Goal: Complete application form: Complete application form

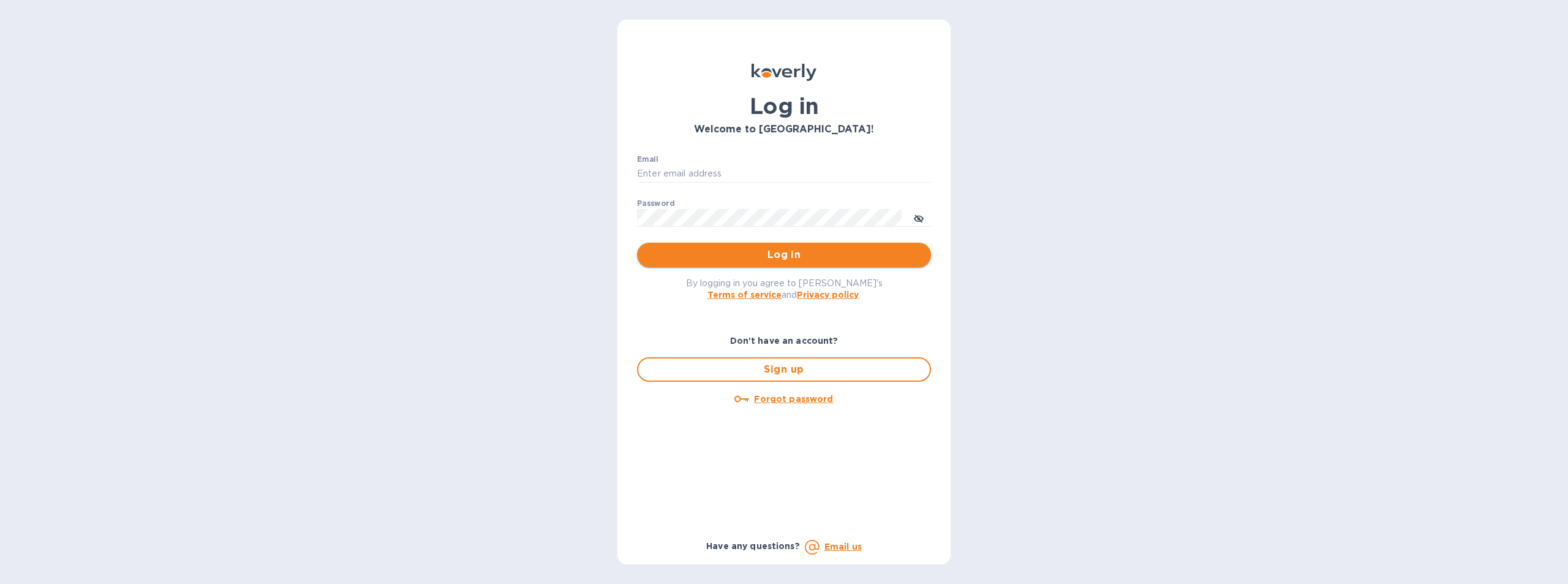
type input "cmendez@bluelinecontainers.com"
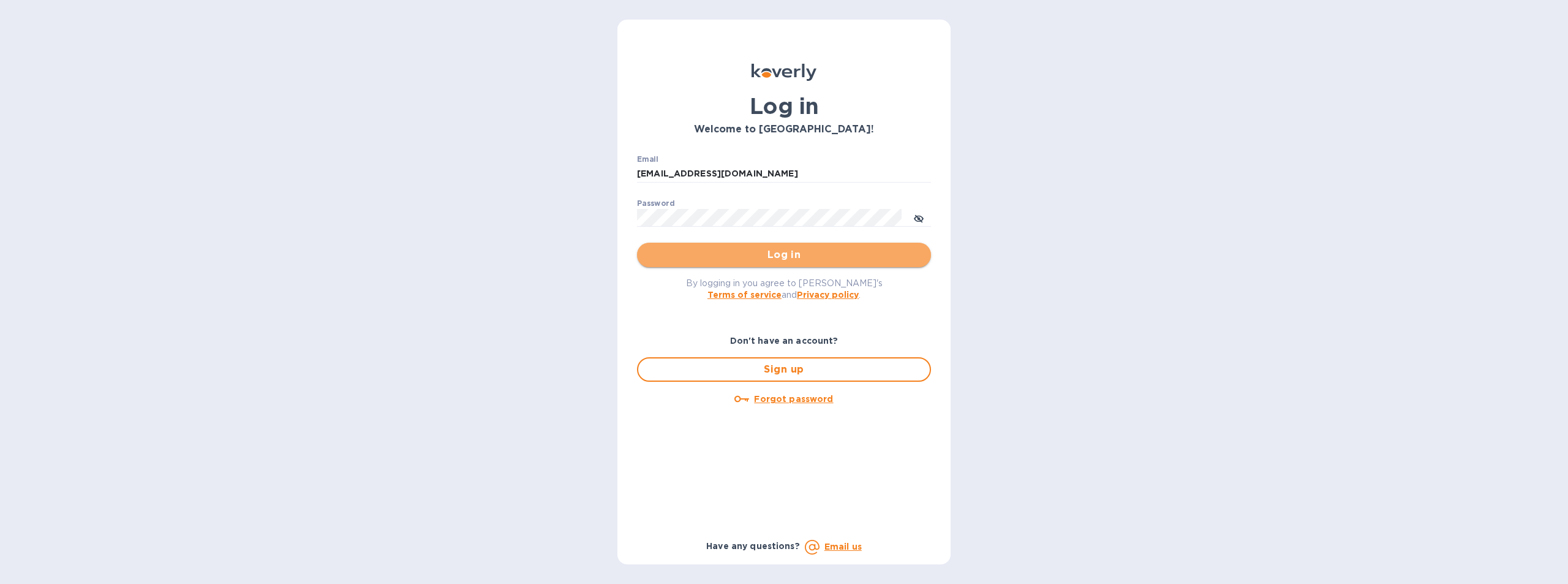
click at [806, 250] on span "Log in" at bounding box center [784, 254] width 274 height 14
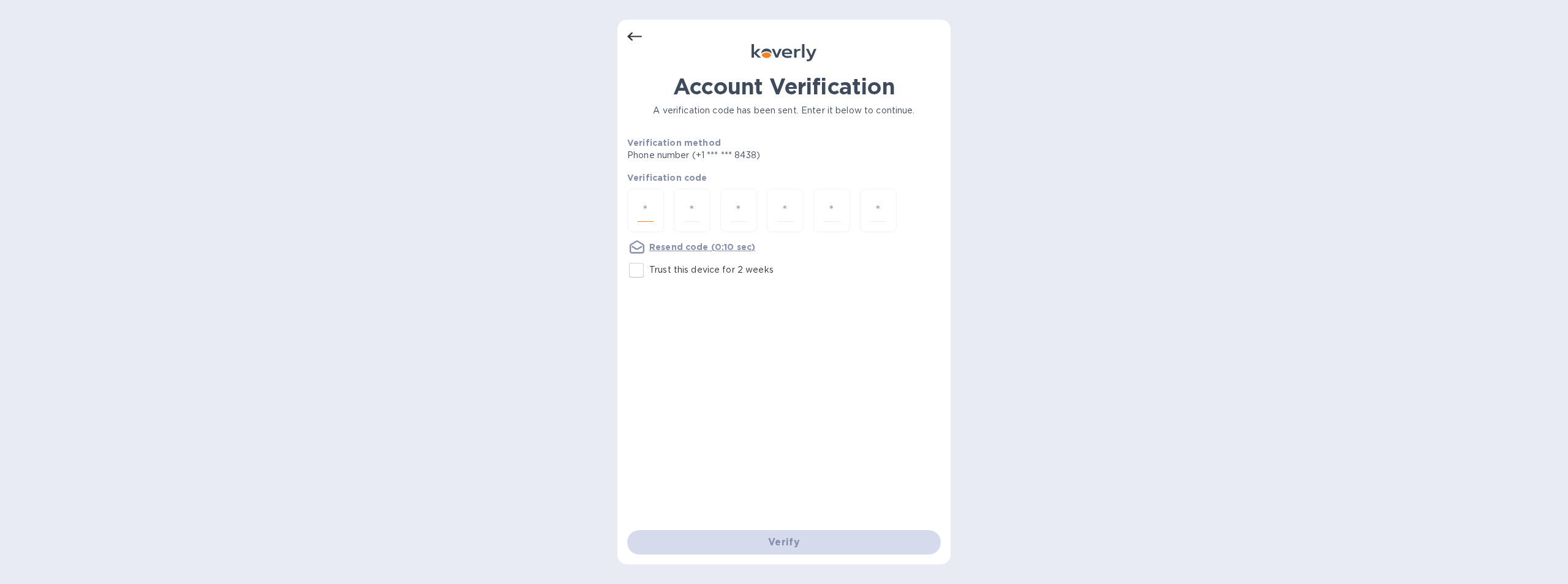
click at [642, 207] on input "number" at bounding box center [645, 211] width 16 height 23
type input "4"
type input "5"
type input "7"
type input "8"
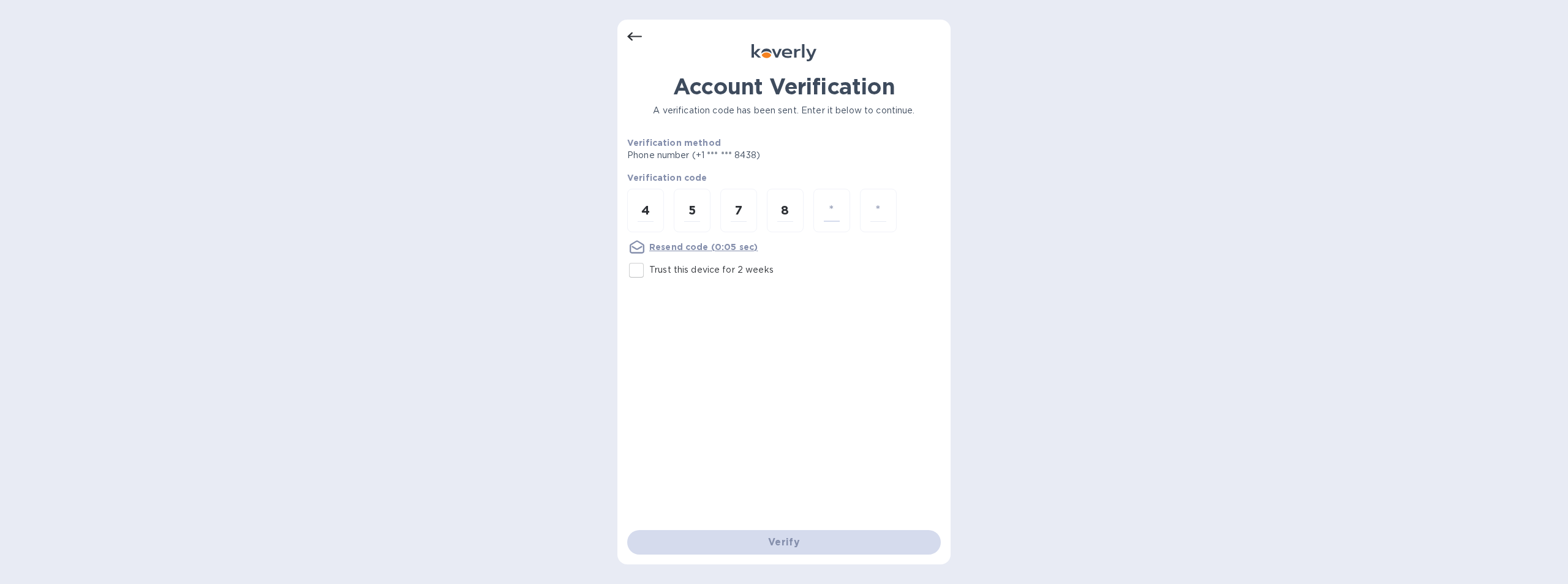
type input "8"
type input "4"
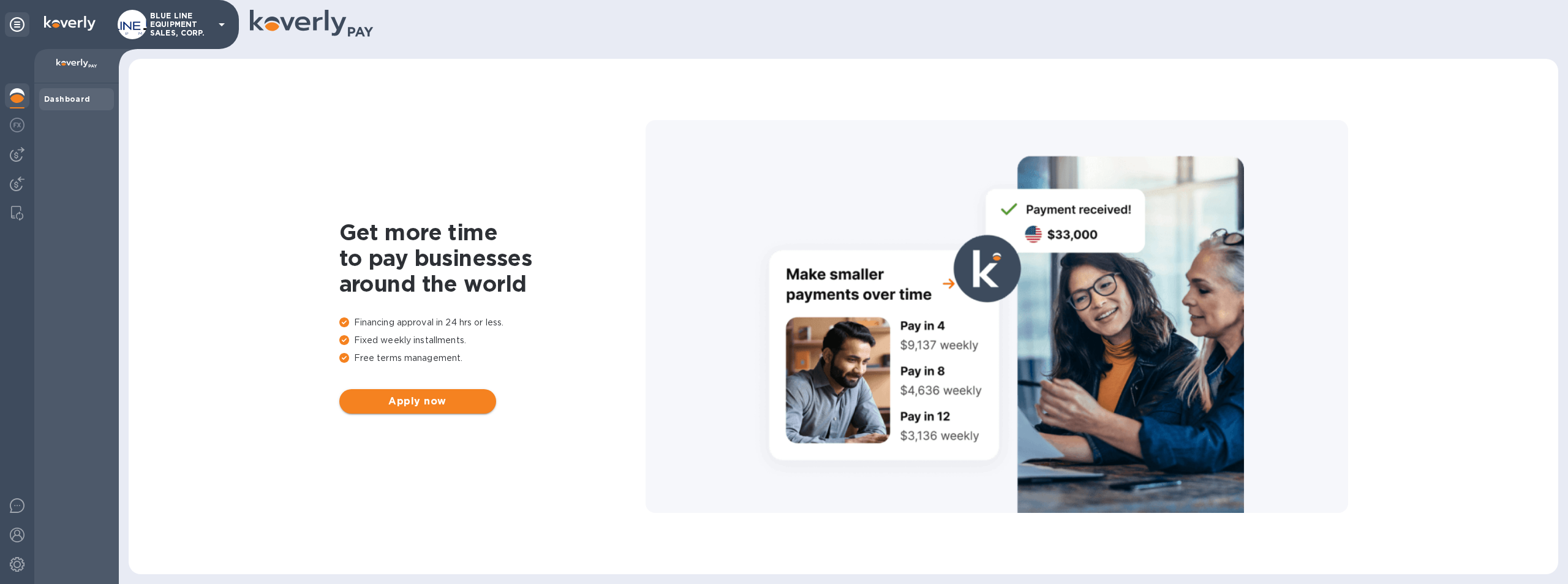
click at [433, 405] on span "Apply now" at bounding box center [418, 401] width 137 height 14
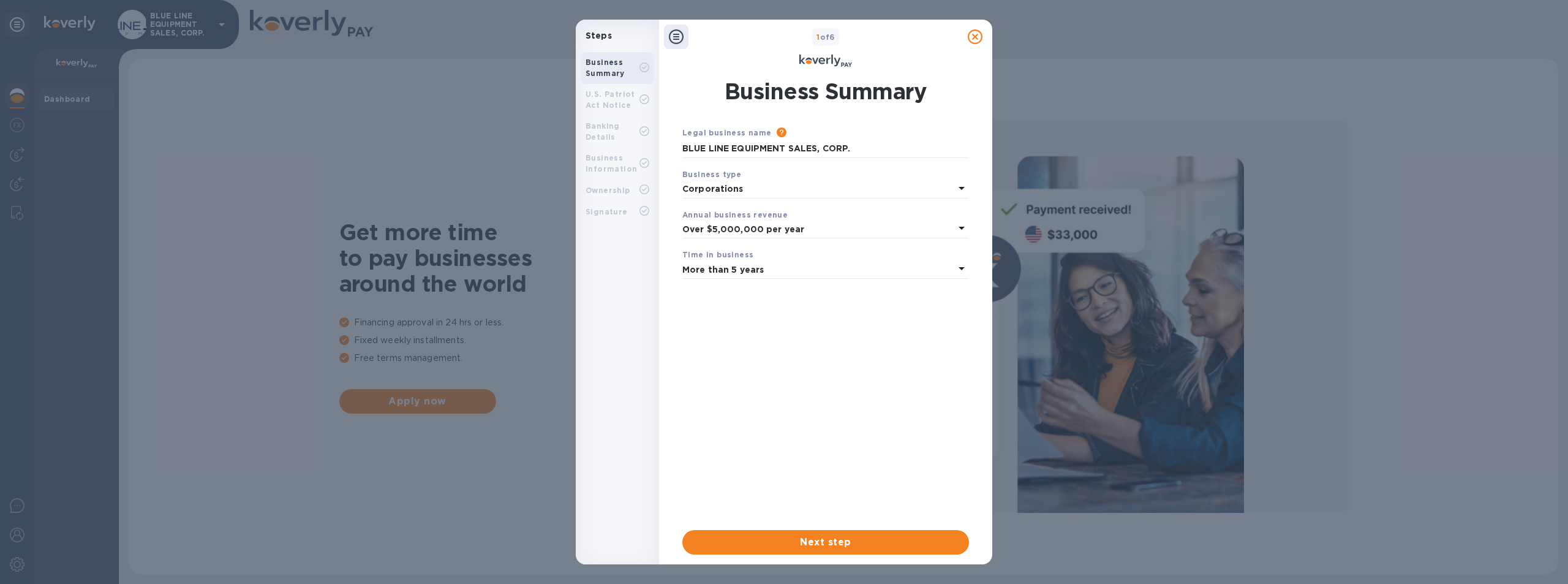
click at [963, 264] on icon at bounding box center [961, 268] width 14 height 14
click at [777, 368] on p "More than 5 years" at bounding box center [821, 367] width 257 height 13
click at [824, 537] on span "Next step" at bounding box center [825, 542] width 267 height 14
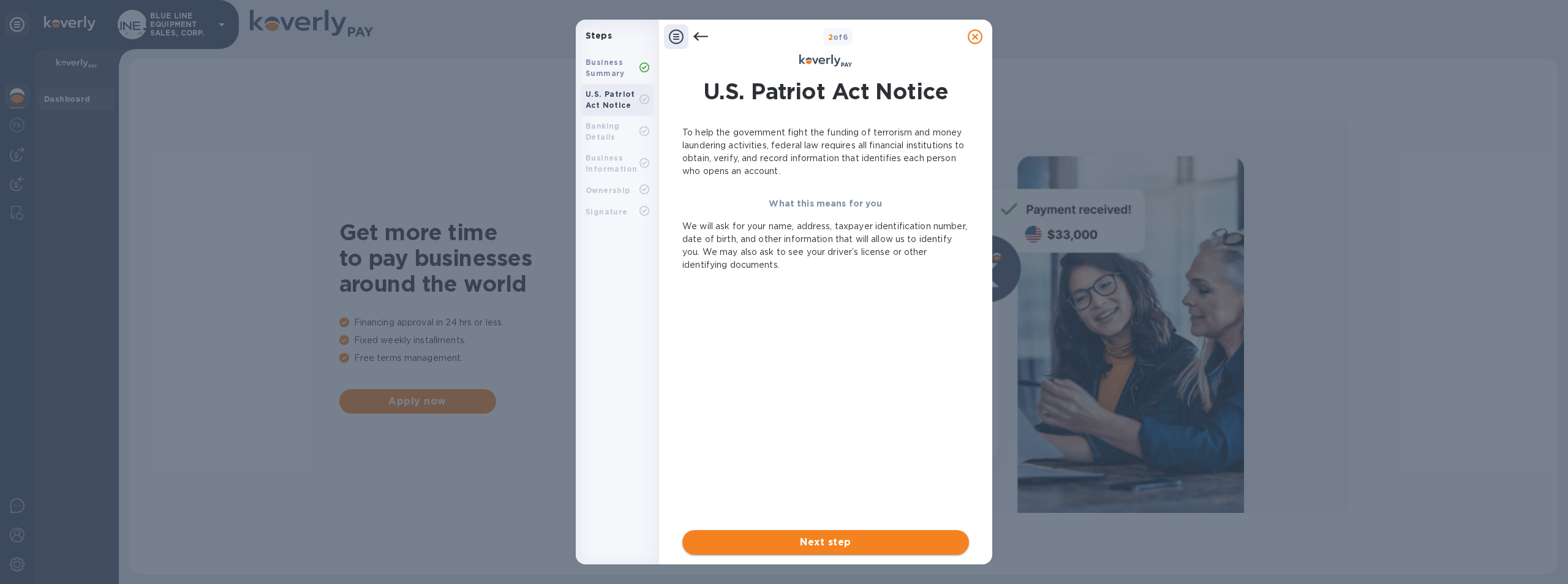
click at [839, 540] on span "Next step" at bounding box center [825, 542] width 267 height 14
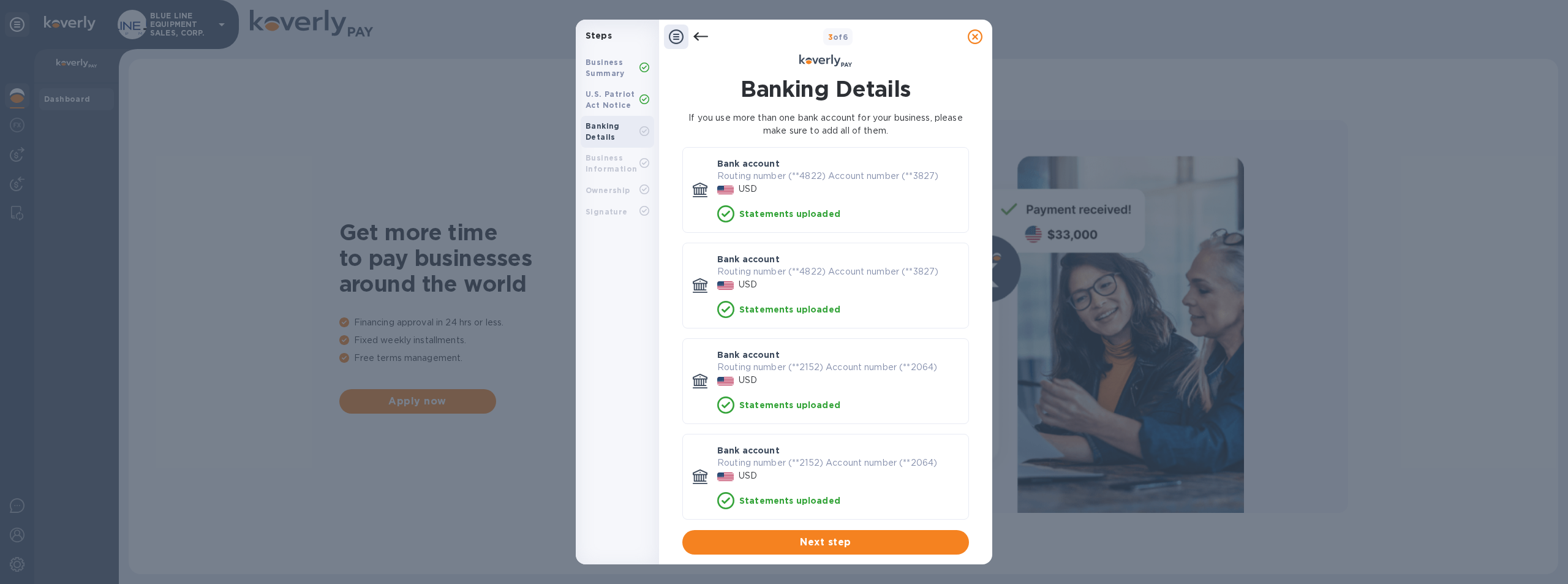
scroll to position [44, 0]
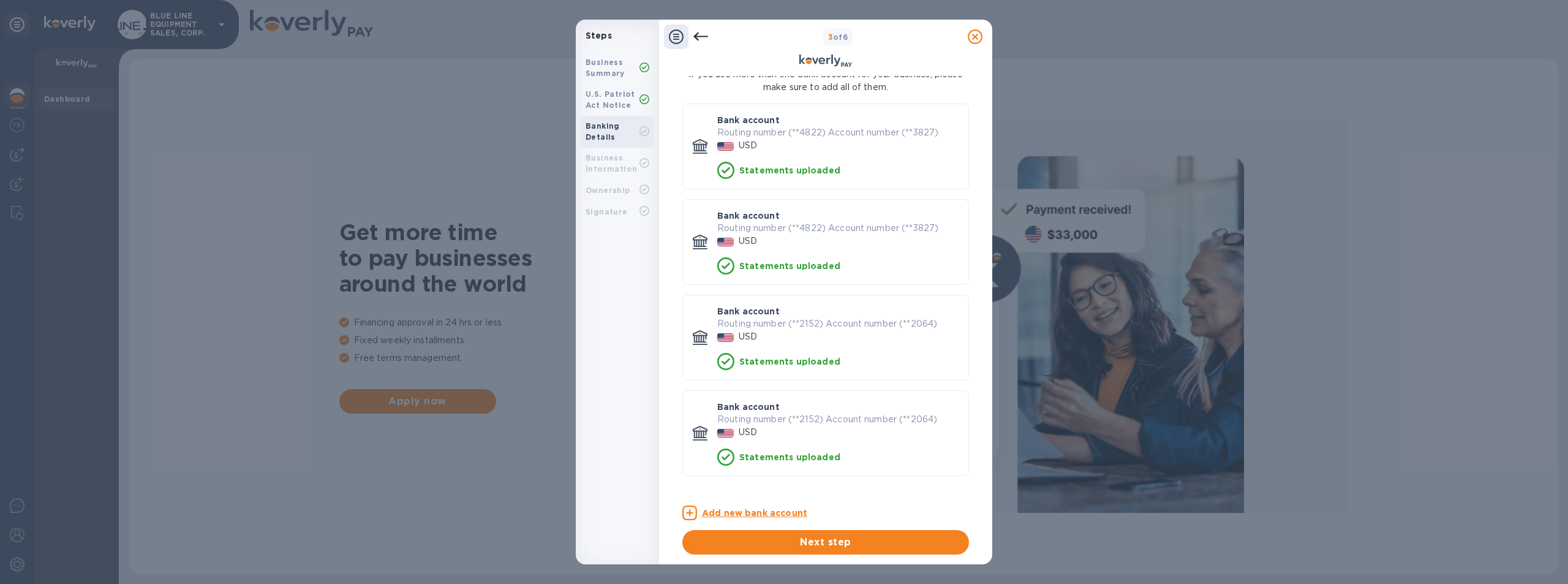
click at [749, 512] on u "Add new bank account" at bounding box center [754, 513] width 106 height 10
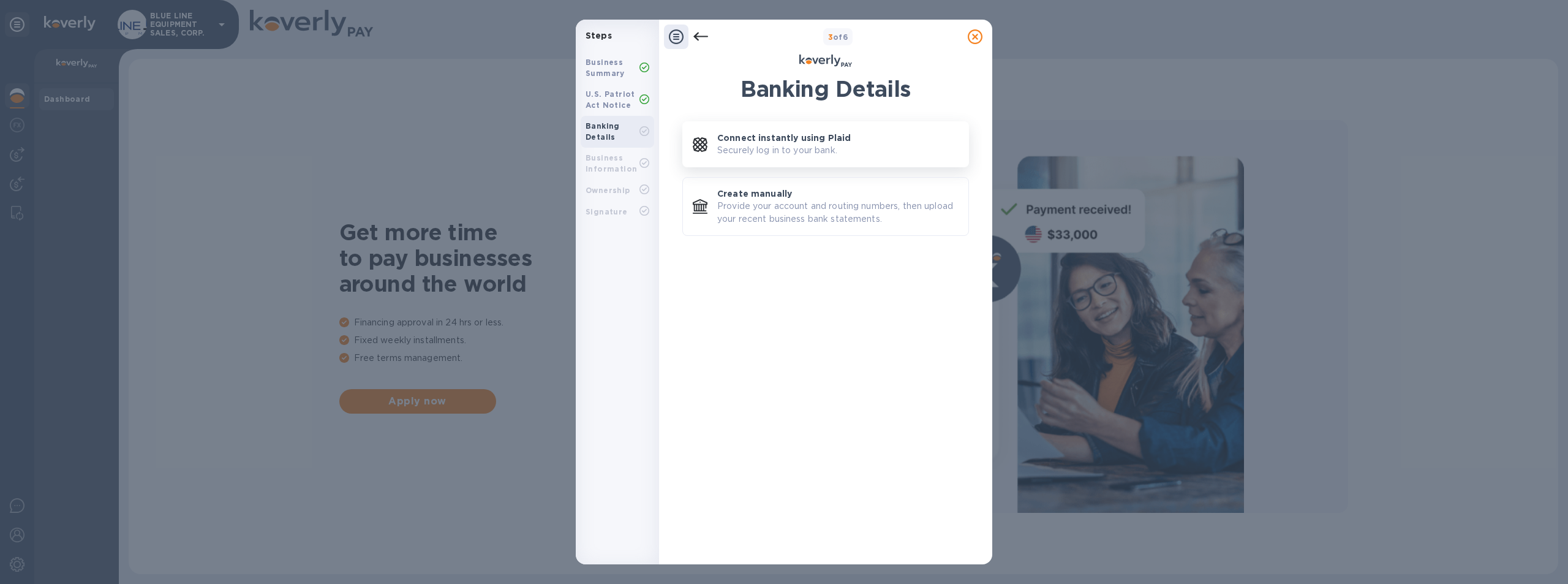
click at [797, 139] on p "Connect instantly using Plaid" at bounding box center [784, 137] width 133 height 12
click at [802, 136] on p "Connect instantly using Plaid" at bounding box center [784, 137] width 133 height 12
click at [781, 136] on p "Connect instantly using Plaid" at bounding box center [784, 137] width 133 height 12
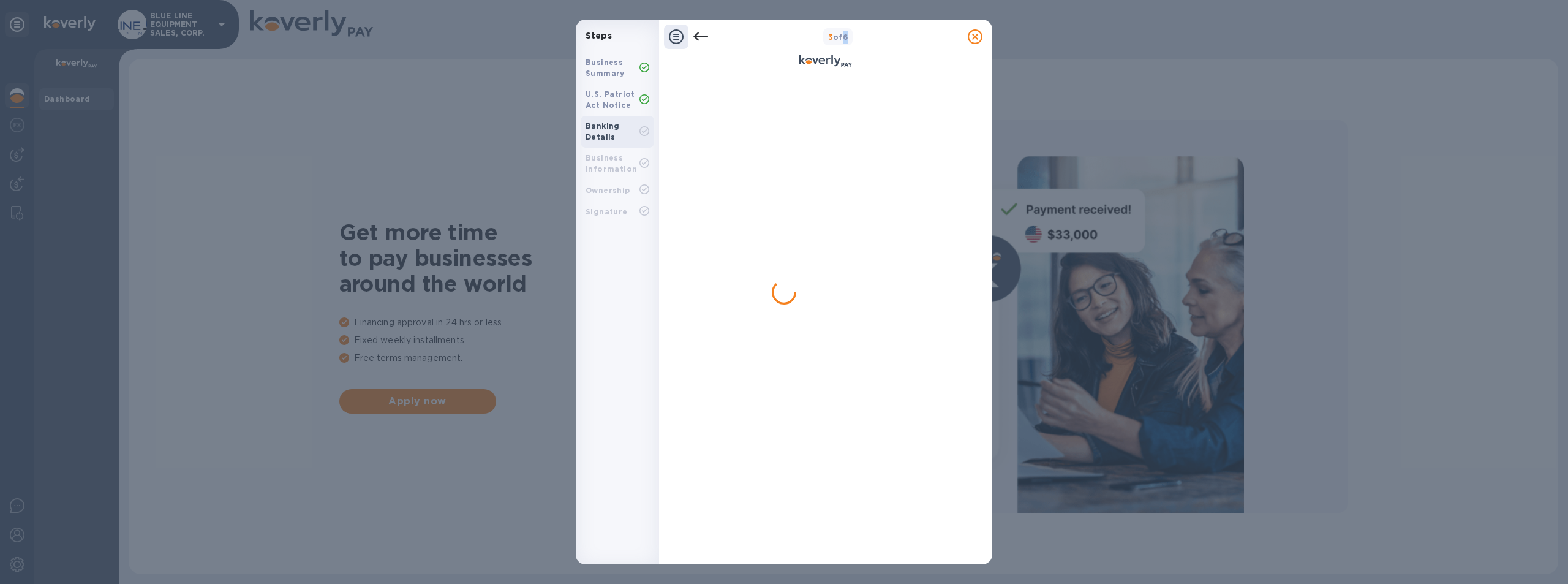
click at [781, 136] on div at bounding box center [825, 315] width 287 height 478
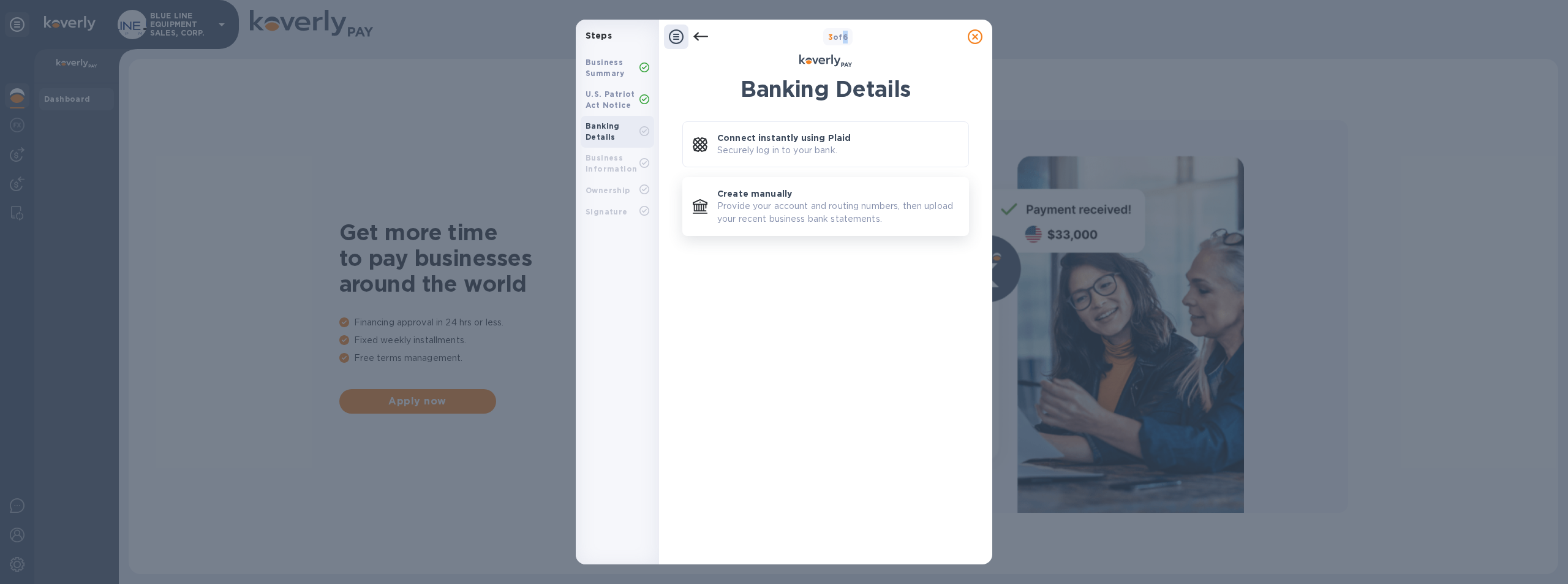
click at [770, 201] on p "Provide your account and routing numbers, then upload your recent business bank…" at bounding box center [837, 212] width 241 height 26
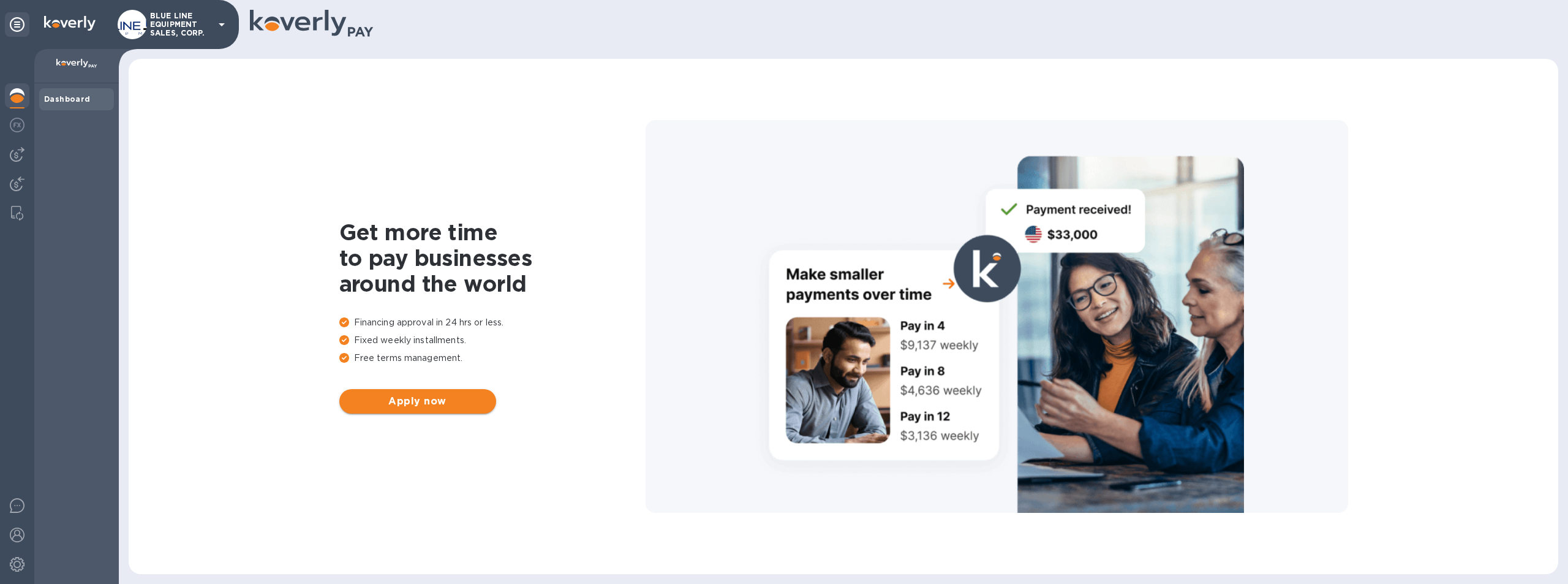
click at [412, 404] on span "Apply now" at bounding box center [418, 401] width 137 height 14
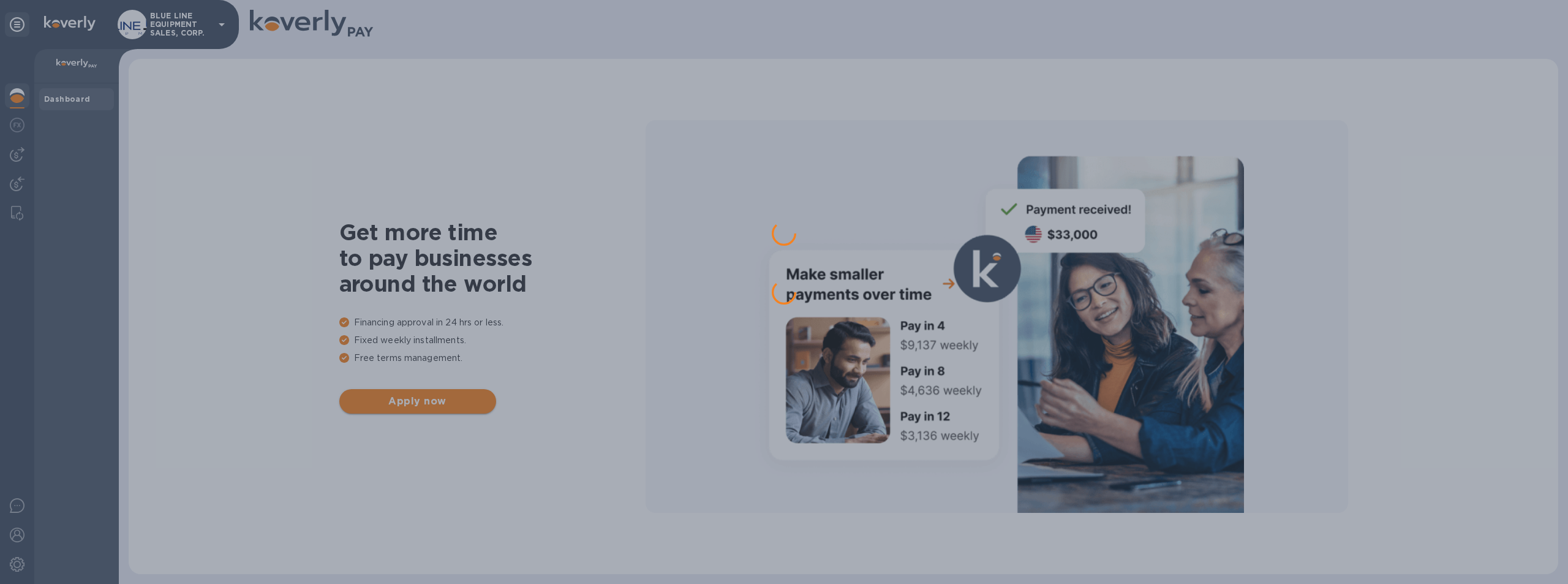
scroll to position [0, 0]
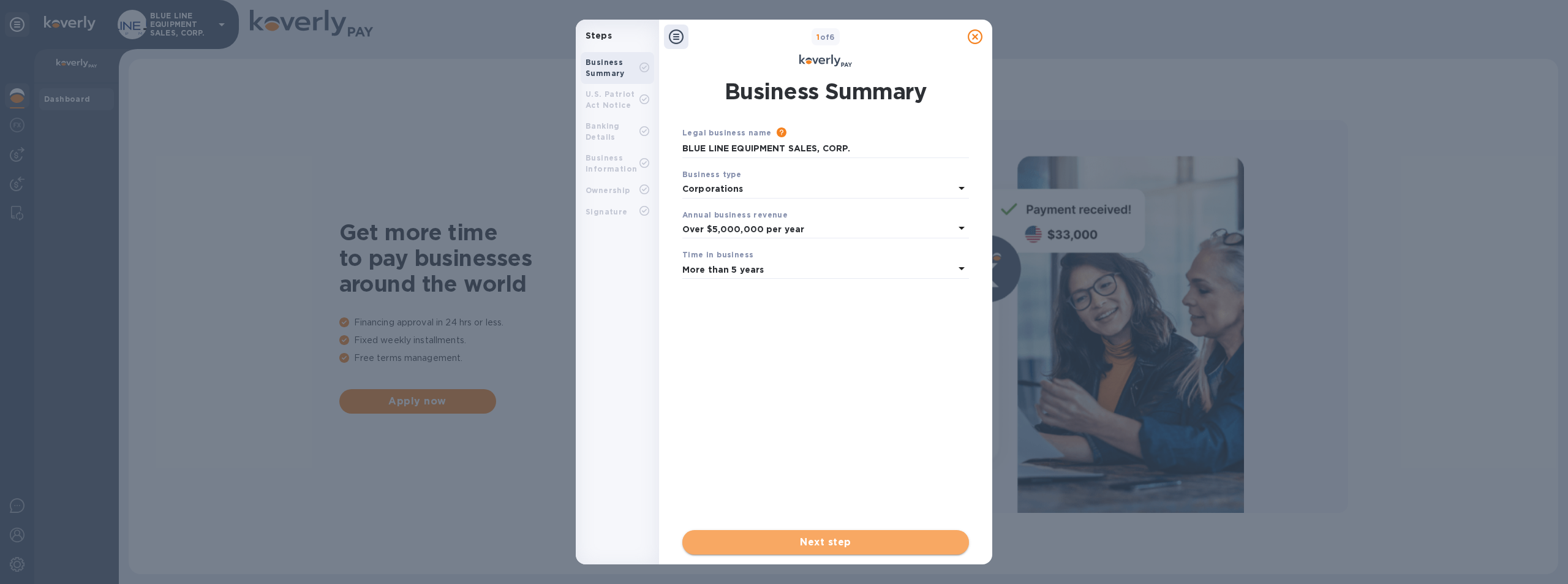
click at [830, 540] on span "Next step" at bounding box center [825, 542] width 267 height 14
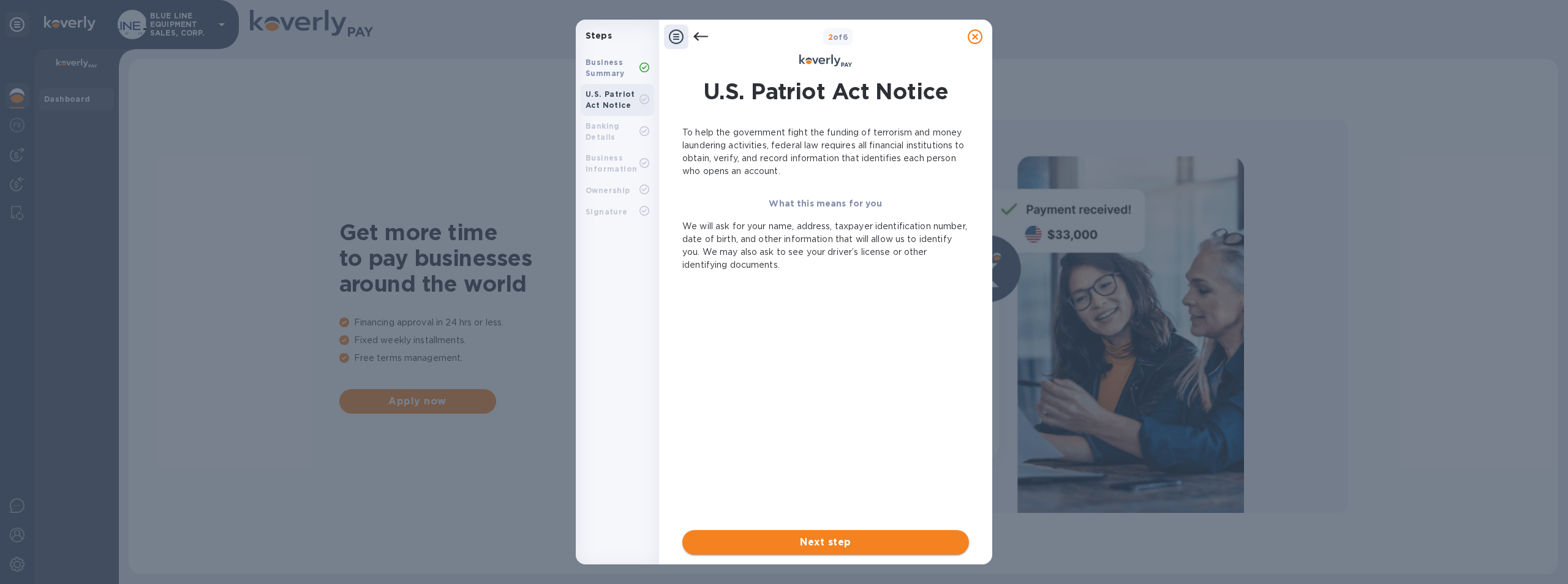
click at [811, 535] on span "Next step" at bounding box center [825, 542] width 267 height 14
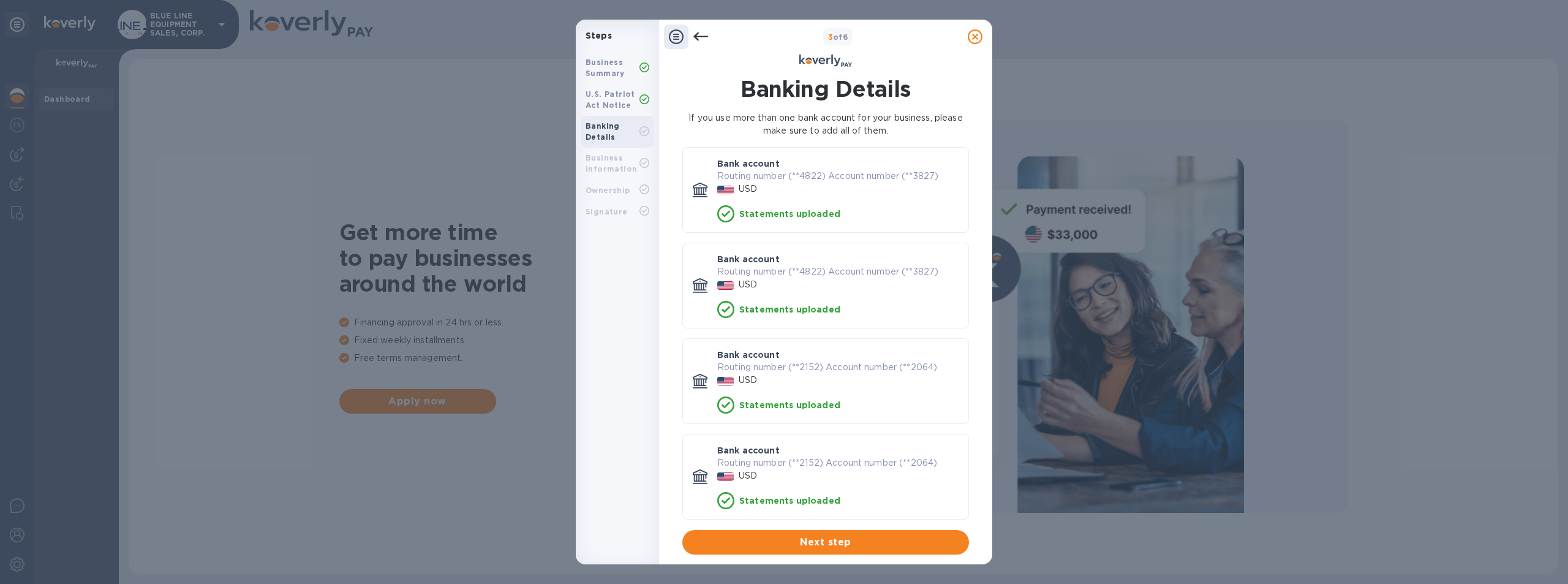
scroll to position [44, 0]
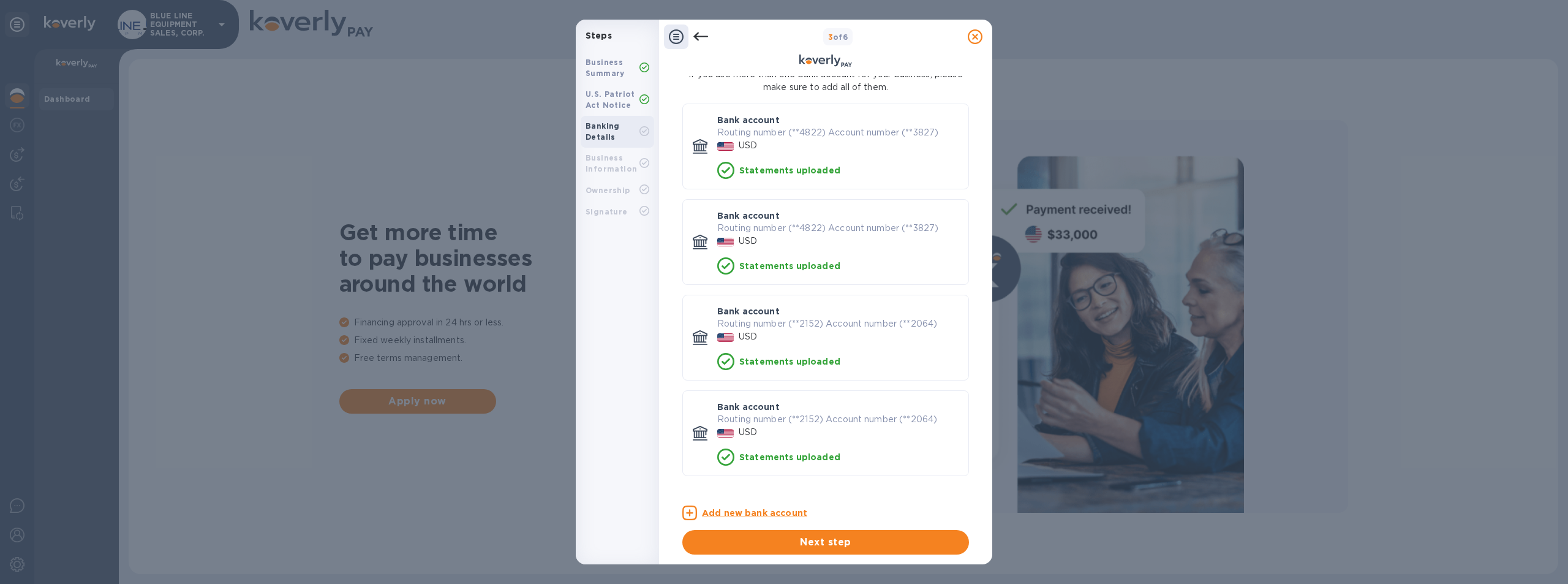
click at [733, 512] on u "Add new bank account" at bounding box center [754, 513] width 106 height 10
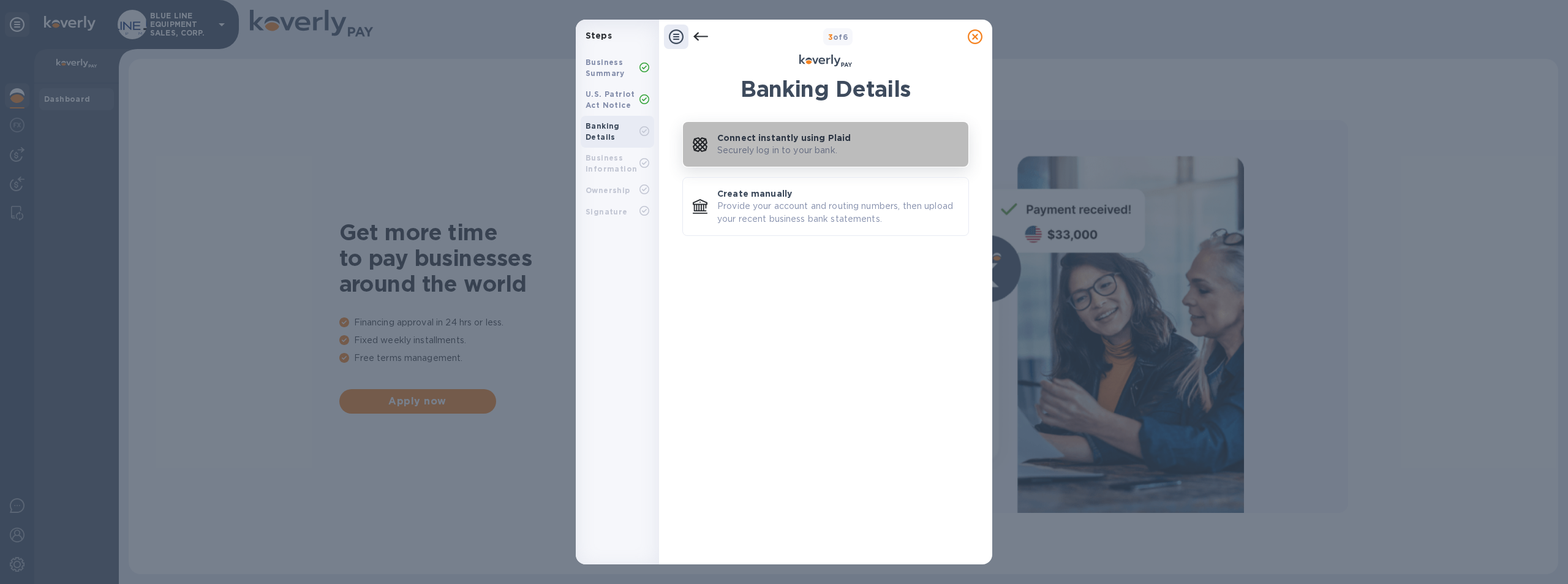
click at [788, 138] on p "Connect instantly using Plaid" at bounding box center [784, 137] width 133 height 12
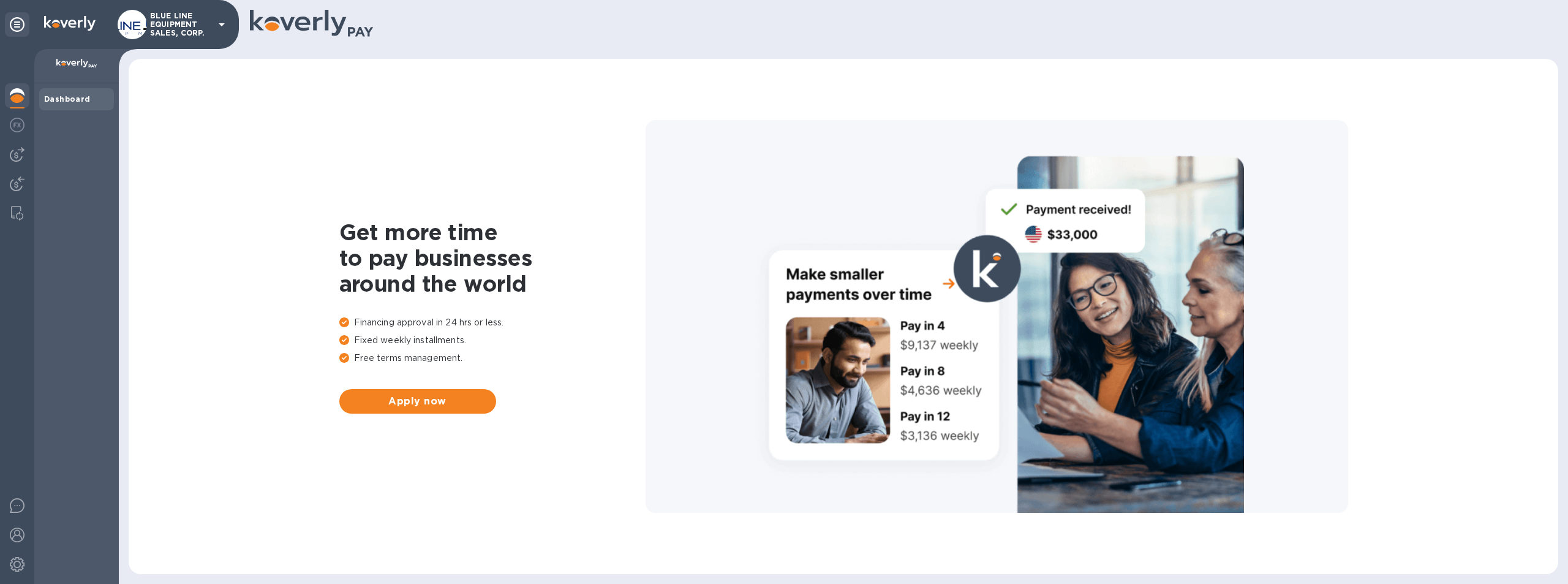
click at [191, 17] on p "BLUE LINE EQUIPMENT SALES, CORP." at bounding box center [181, 24] width 61 height 26
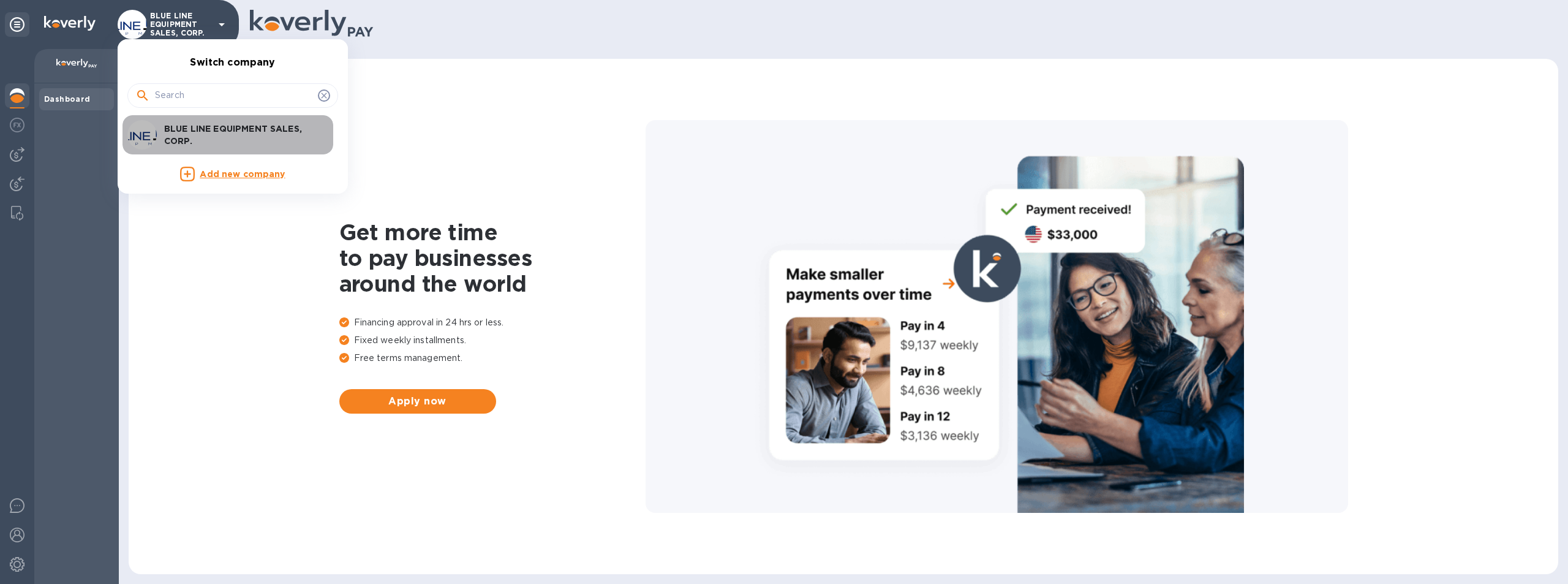
click at [242, 127] on p "BLUE LINE EQUIPMENT SALES, CORP." at bounding box center [241, 135] width 154 height 25
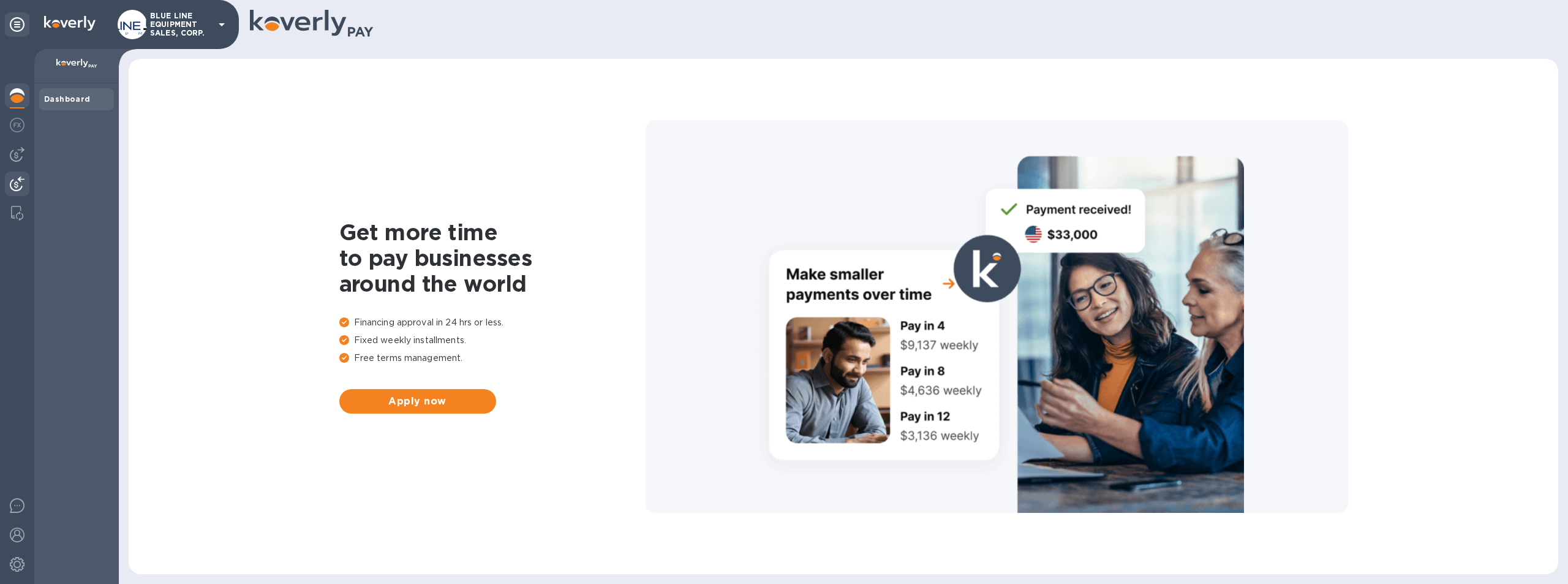
click at [11, 181] on img at bounding box center [16, 183] width 14 height 14
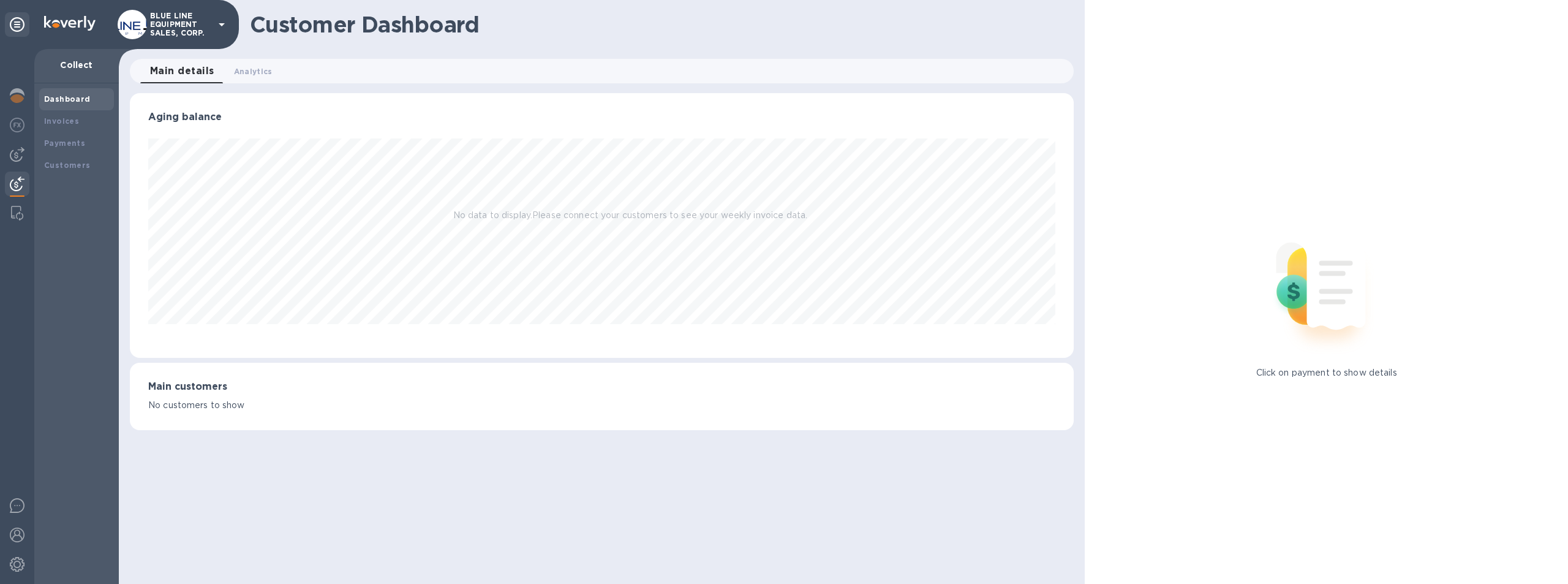
scroll to position [265, 944]
click at [71, 139] on b "Payments" at bounding box center [64, 143] width 41 height 10
